Goal: Check status: Check status

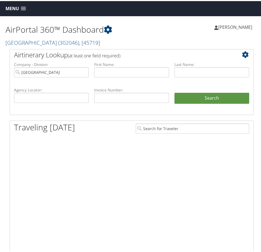
click at [15, 10] on span "Menu" at bounding box center [11, 7] width 13 height 5
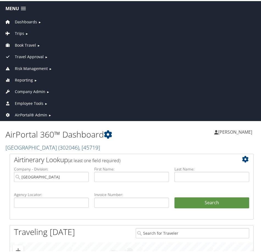
click at [30, 89] on span "Company Admin" at bounding box center [30, 91] width 30 height 6
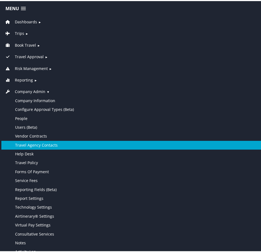
click at [38, 145] on link "Travel Agency Contacts" at bounding box center [131, 144] width 260 height 9
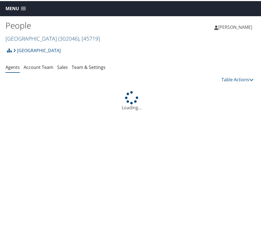
click at [41, 36] on link "Pacific Lutheran University ( 302046 ) , [ 45719 ]" at bounding box center [52, 37] width 94 height 7
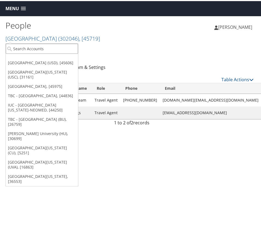
click at [53, 49] on input "search" at bounding box center [42, 48] width 72 height 10
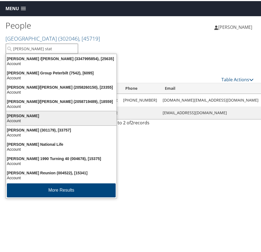
type input "jackson state"
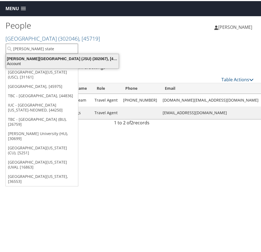
click at [43, 61] on div "Account" at bounding box center [62, 62] width 119 height 5
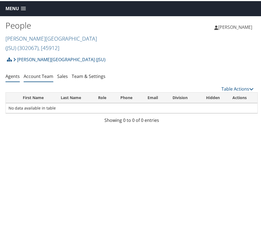
click at [38, 72] on link "Account Team" at bounding box center [39, 75] width 30 height 6
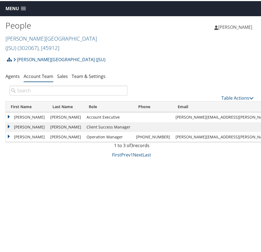
click at [11, 9] on span "Menu" at bounding box center [11, 7] width 13 height 5
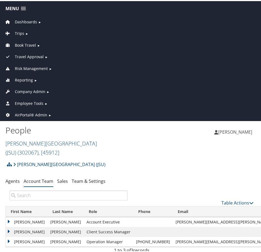
click at [17, 22] on span "Dashboards" at bounding box center [26, 21] width 22 height 6
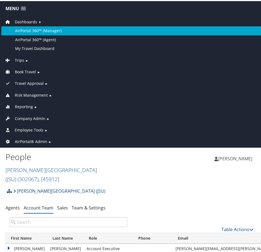
click at [32, 31] on link "AirPortal 360™ (Manager)" at bounding box center [131, 29] width 260 height 9
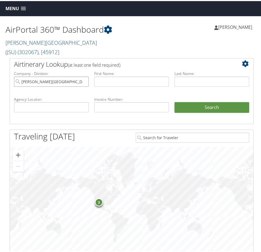
click at [85, 75] on input "Jackson State University (JSU)" at bounding box center [51, 80] width 75 height 10
click at [58, 102] on input "text" at bounding box center [51, 106] width 75 height 10
paste input "D4LR35"
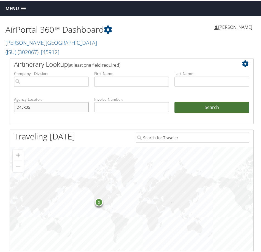
type input "D4LR35"
click at [198, 102] on button "Search" at bounding box center [211, 106] width 75 height 11
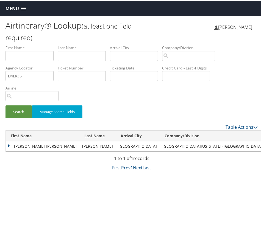
click at [8, 144] on td "JENNIFER SARAH" at bounding box center [43, 145] width 74 height 10
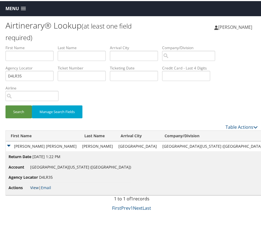
click at [34, 187] on link "View" at bounding box center [34, 186] width 9 height 5
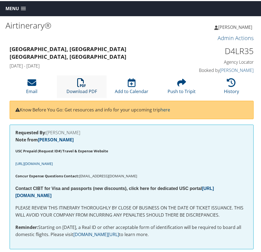
click at [80, 89] on link "Download PDF" at bounding box center [81, 86] width 30 height 13
click at [16, 10] on span "Menu" at bounding box center [11, 7] width 13 height 5
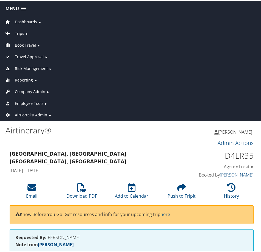
click at [34, 113] on span "AirPortal® Admin" at bounding box center [31, 114] width 32 height 6
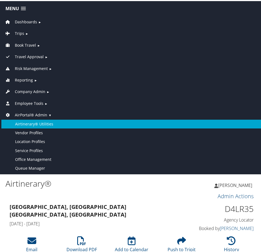
click at [37, 126] on link "Airtinerary® Utilities" at bounding box center [131, 123] width 260 height 9
